Goal: Task Accomplishment & Management: Complete application form

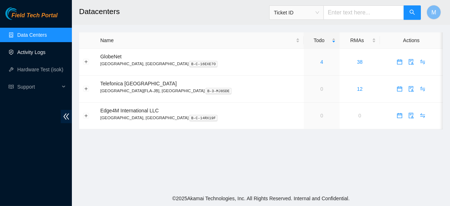
click at [39, 51] on link "Activity Logs" at bounding box center [31, 52] width 28 height 6
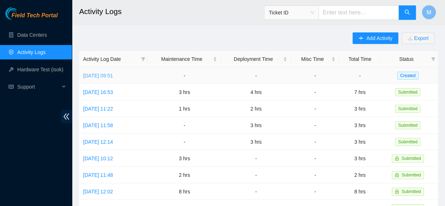
click at [105, 76] on link "[DATE] 09:51" at bounding box center [98, 76] width 30 height 6
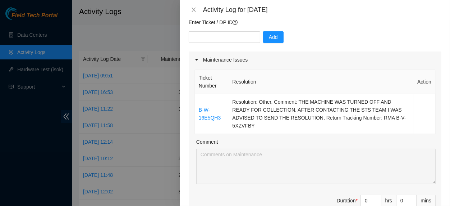
scroll to position [71, 0]
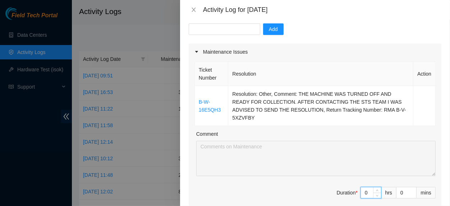
drag, startPoint x: 365, startPoint y: 199, endPoint x: 350, endPoint y: 199, distance: 15.1
click at [361, 198] on input "0" at bounding box center [371, 192] width 20 height 11
type input "1"
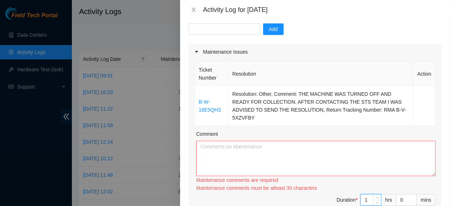
type input "1"
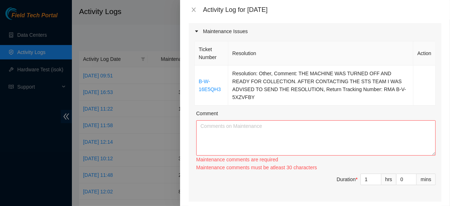
scroll to position [123, 0]
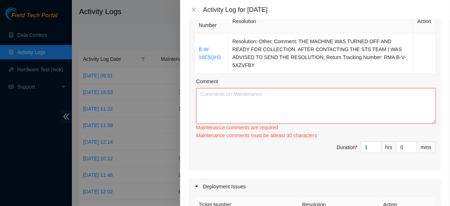
click at [214, 98] on textarea "Comment" at bounding box center [316, 105] width 240 height 35
paste textarea "THE MACHINE IS ALREADY SWITCHED OFF AND READY FOR COLLECTION"
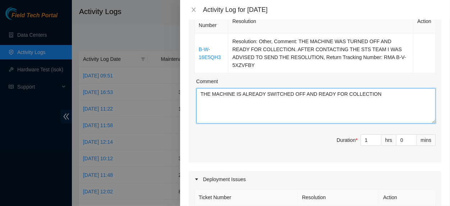
type textarea "THE MACHINE IS ALREADY SWITCHED OFF AND READY FOR COLLECTION"
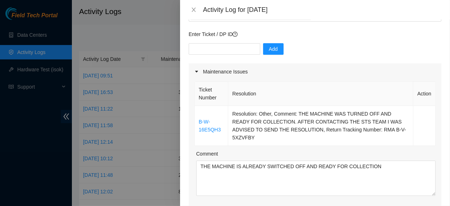
scroll to position [0, 0]
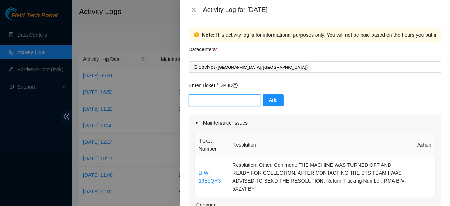
click at [229, 99] on input "text" at bounding box center [225, 100] width 72 height 12
paste input "DP84647"
type input "DP84647"
click at [271, 103] on span "Add" at bounding box center [273, 100] width 9 height 8
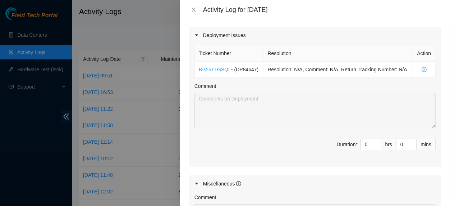
scroll to position [288, 0]
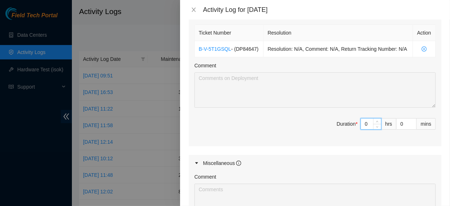
drag, startPoint x: 364, startPoint y: 141, endPoint x: 351, endPoint y: 144, distance: 14.0
click at [361, 129] on input "0" at bounding box center [371, 123] width 20 height 11
type input "5"
type input "6"
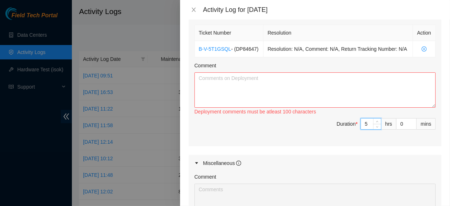
type input "5"
click at [214, 99] on textarea "Comment" at bounding box center [315, 89] width 241 height 35
paste textarea "FREE FLOW FLZ RACK IMPLEMENTATION.[PHONE_NUMBER] INSTALLATION OF RAILS, ORDERIN…"
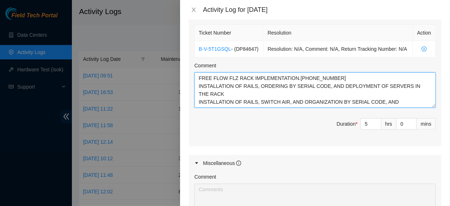
type textarea "FREE FLOW FLZ RACK IMPLEMENTATION.[PHONE_NUMBER] INSTALLATION OF RAILS, ORDERIN…"
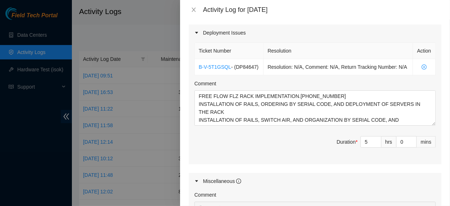
scroll to position [440, 0]
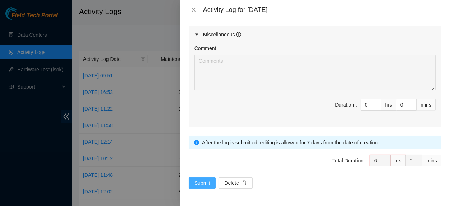
click at [201, 182] on span "Submit" at bounding box center [203, 183] width 16 height 8
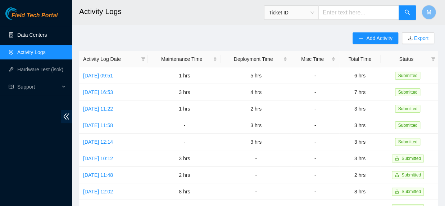
click at [32, 33] on link "Data Centers" at bounding box center [31, 35] width 29 height 6
